Goal: Transaction & Acquisition: Purchase product/service

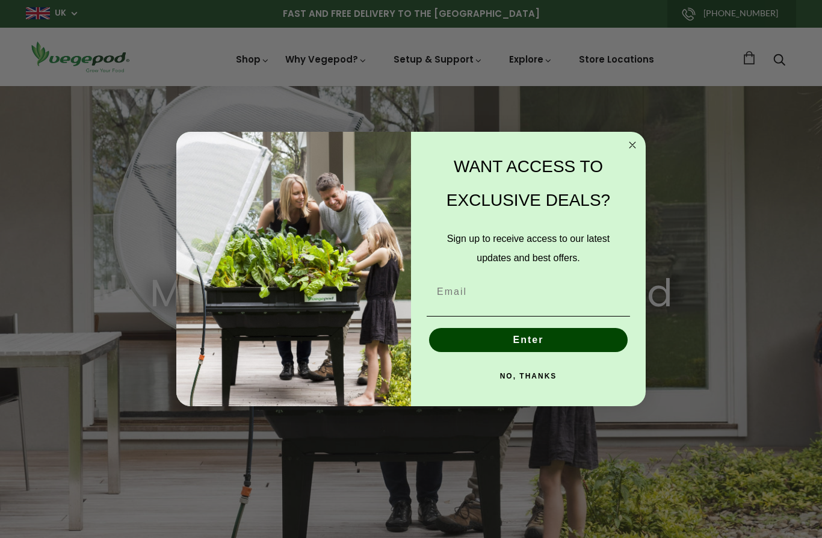
click at [632, 146] on circle "Close dialog" at bounding box center [633, 145] width 14 height 14
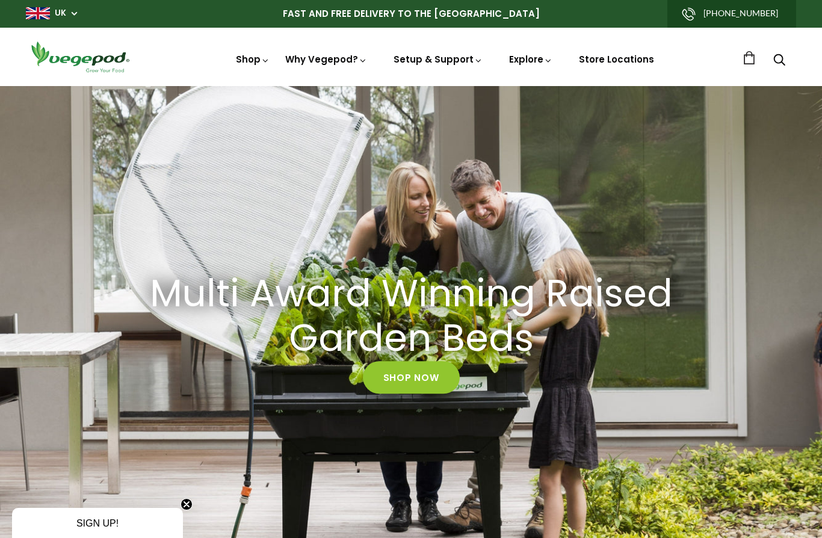
click at [429, 377] on link "Shop Now" at bounding box center [411, 377] width 97 height 32
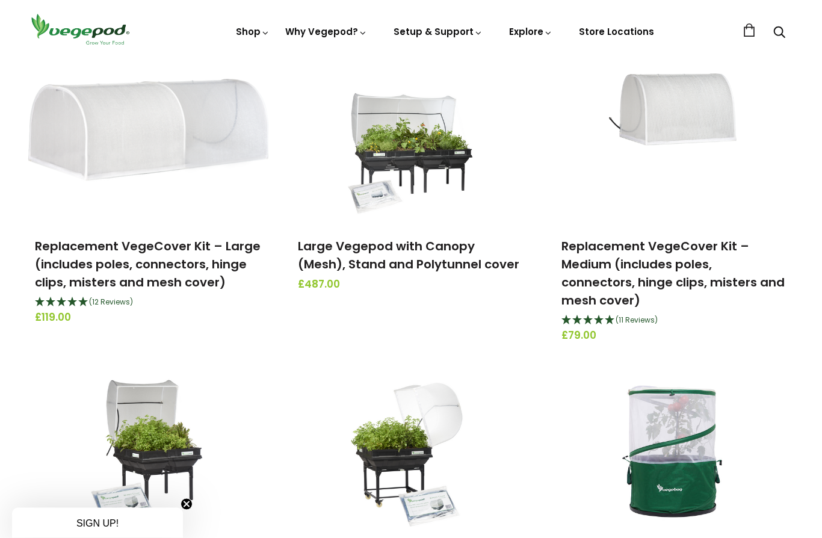
scroll to position [420, 0]
click at [447, 215] on img at bounding box center [411, 149] width 126 height 150
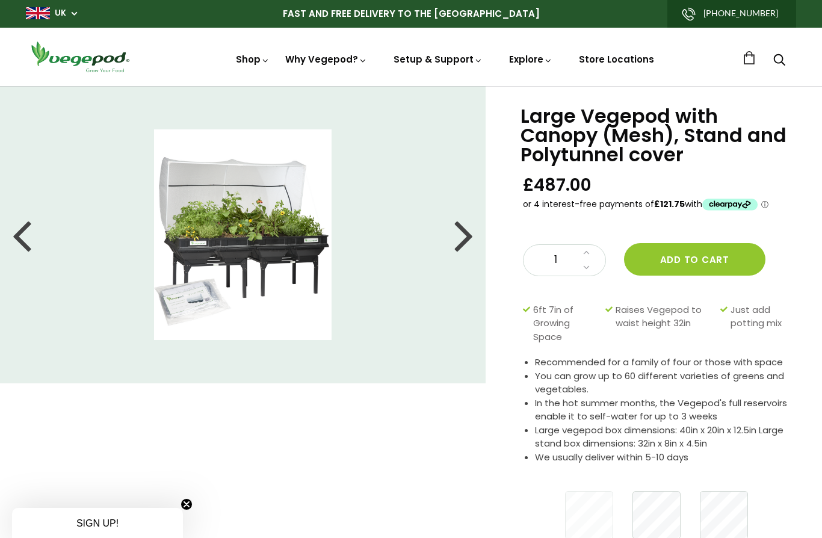
click at [460, 240] on div at bounding box center [463, 235] width 19 height 54
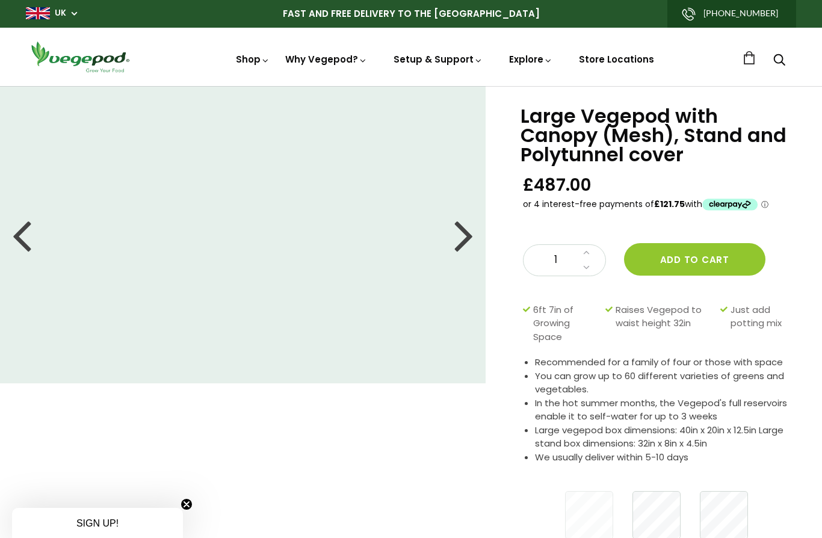
click at [471, 241] on div at bounding box center [463, 235] width 19 height 54
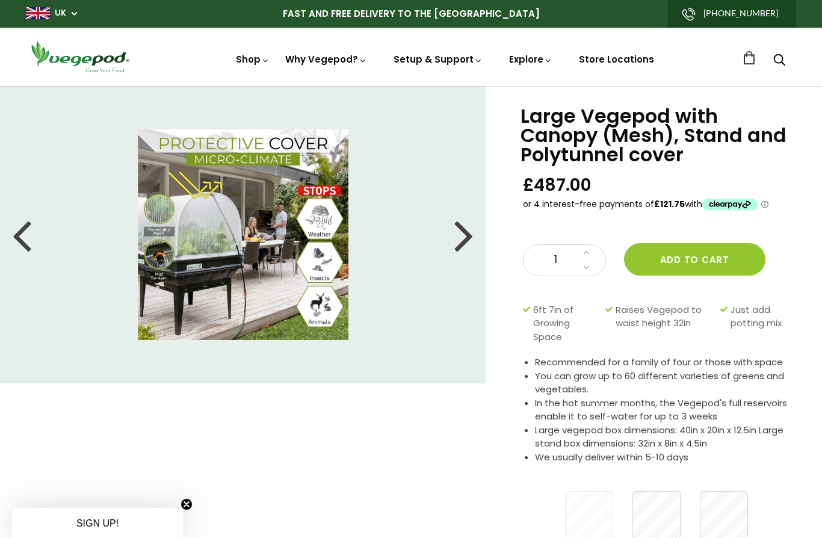
click at [477, 246] on li at bounding box center [242, 234] width 485 height 211
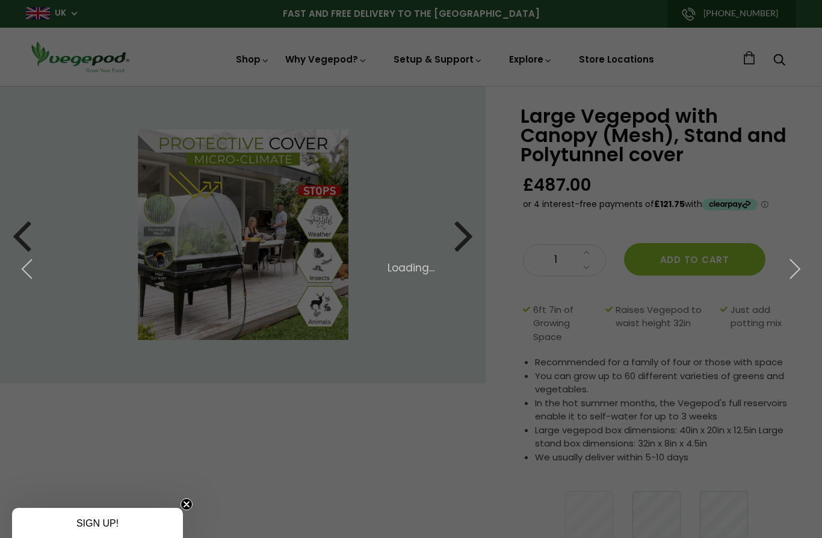
click at [467, 248] on div "× 4 of 6 Loading..." at bounding box center [411, 269] width 822 height 538
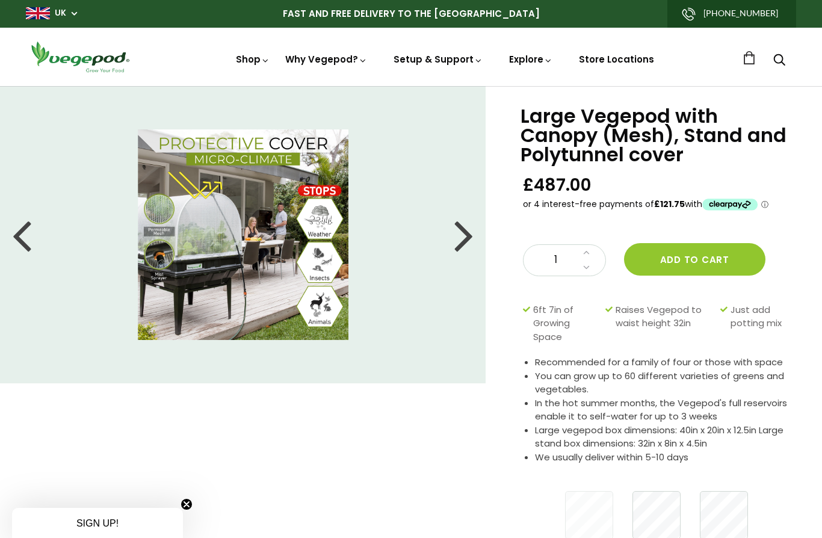
click at [467, 250] on div at bounding box center [463, 235] width 19 height 54
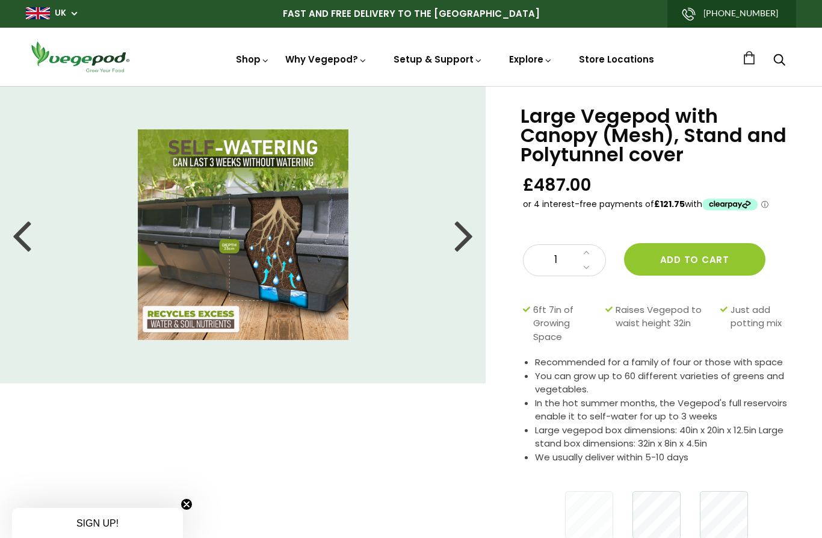
click at [482, 238] on li at bounding box center [242, 234] width 485 height 211
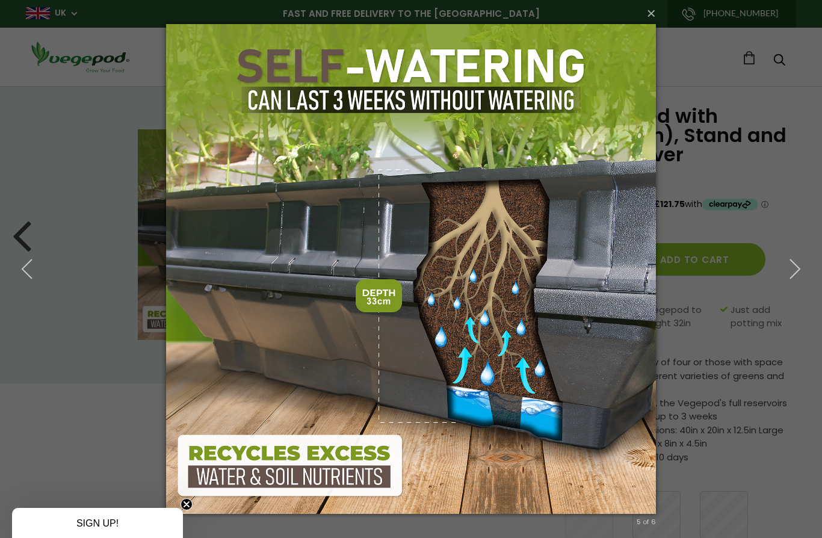
click at [649, 16] on button "×" at bounding box center [415, 13] width 490 height 26
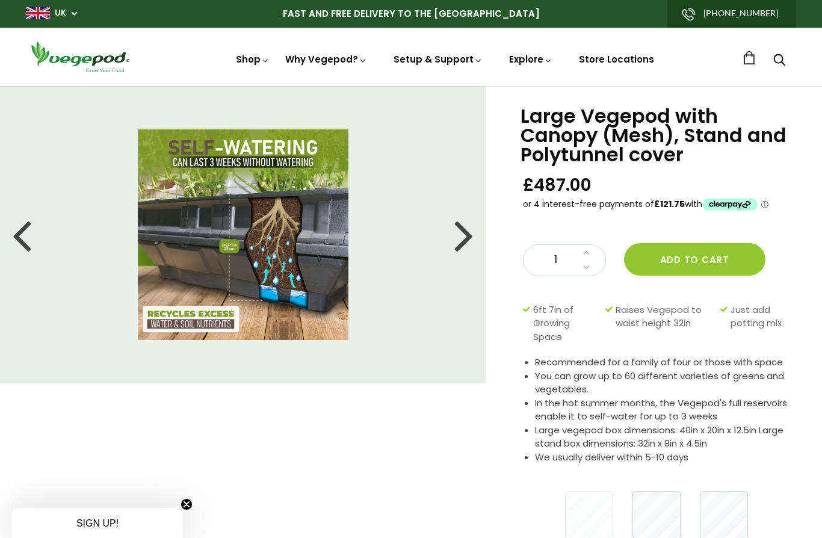
click at [466, 244] on div at bounding box center [463, 235] width 19 height 54
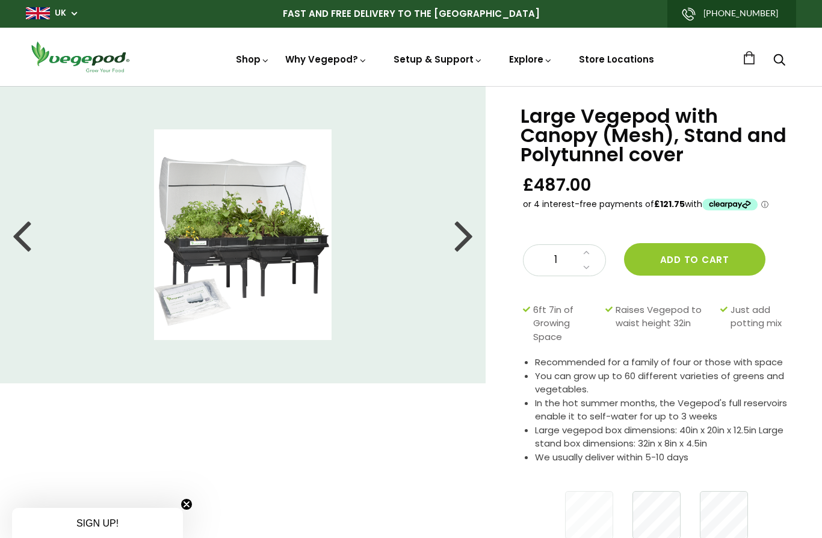
click at [473, 237] on div at bounding box center [463, 235] width 19 height 54
